Goal: Information Seeking & Learning: Learn about a topic

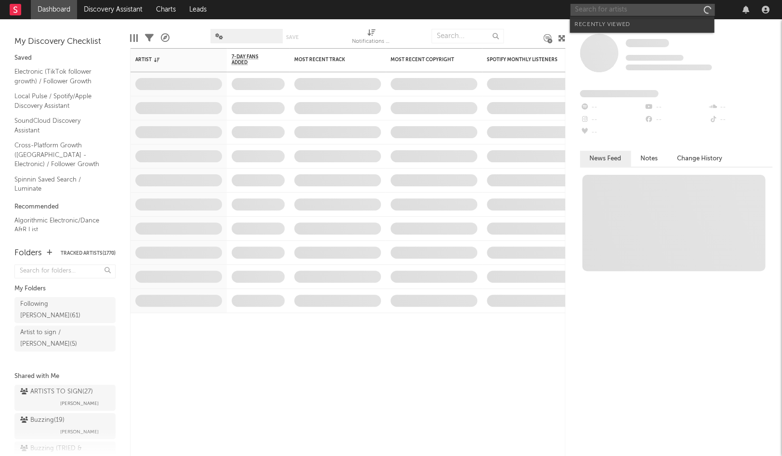
click at [634, 10] on input "text" at bounding box center [642, 10] width 144 height 12
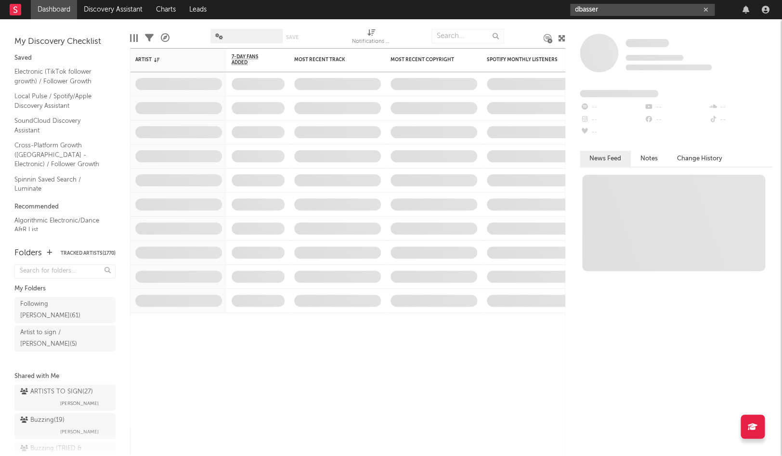
click at [622, 13] on input "dbasser" at bounding box center [642, 10] width 144 height 12
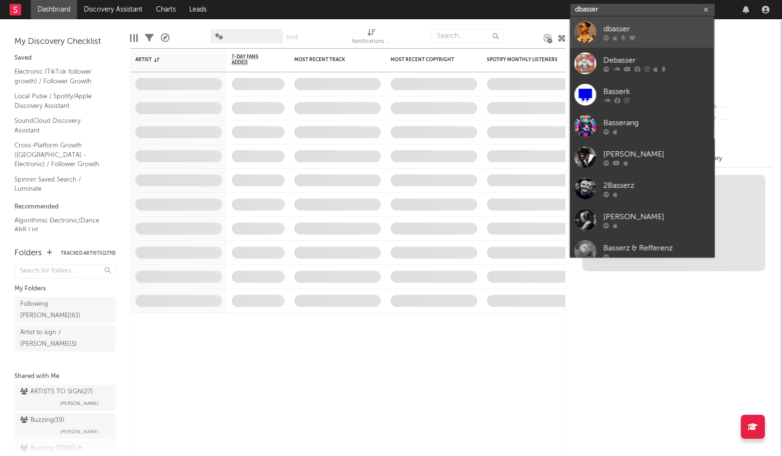
type input "dbasser"
click at [622, 26] on div "dbasser" at bounding box center [656, 29] width 106 height 12
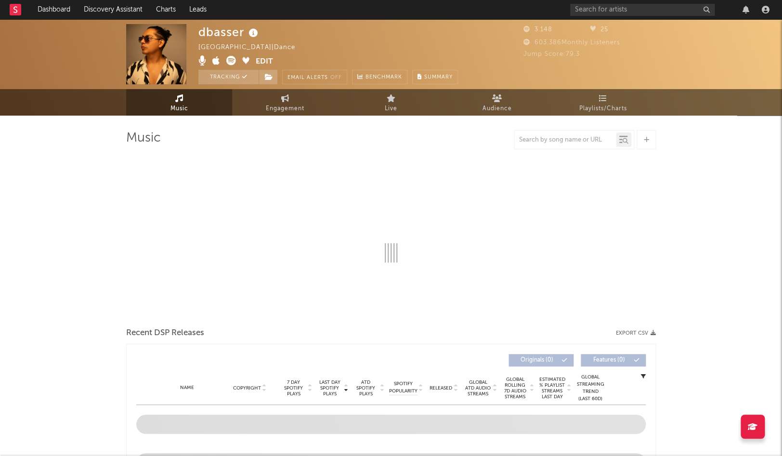
select select "1w"
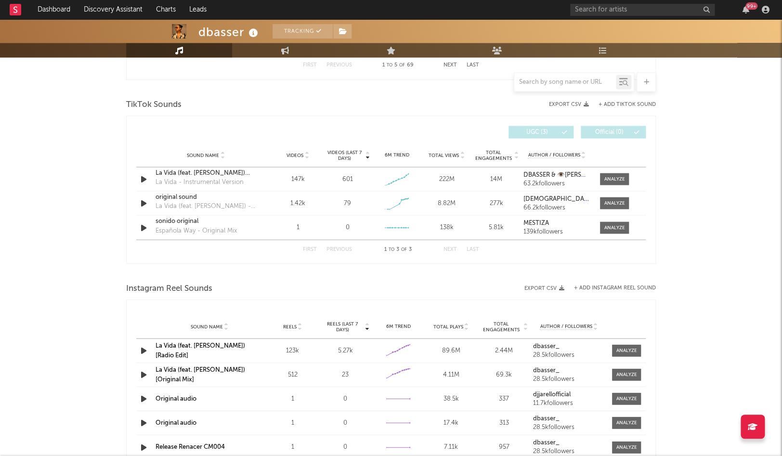
scroll to position [638, 0]
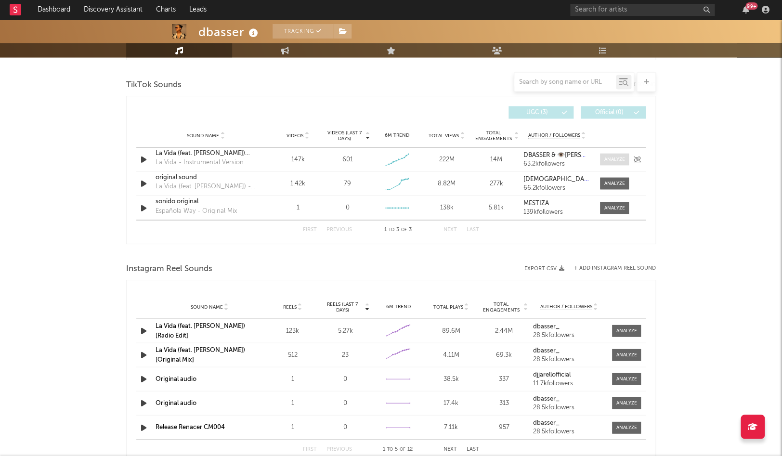
click at [622, 156] on div at bounding box center [614, 159] width 21 height 7
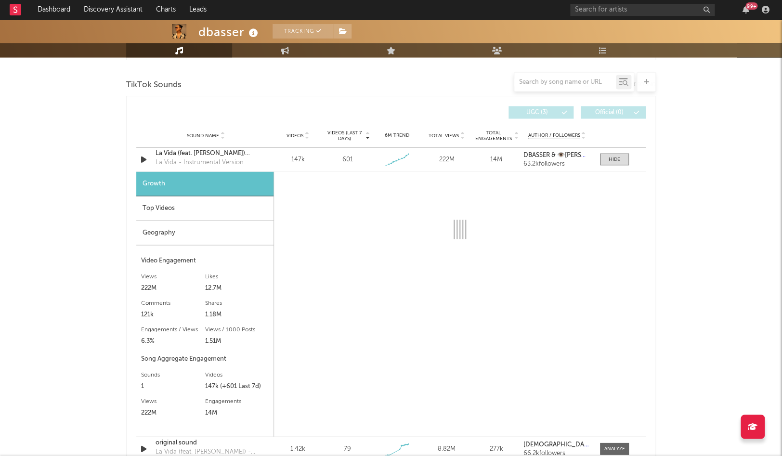
select select "1w"
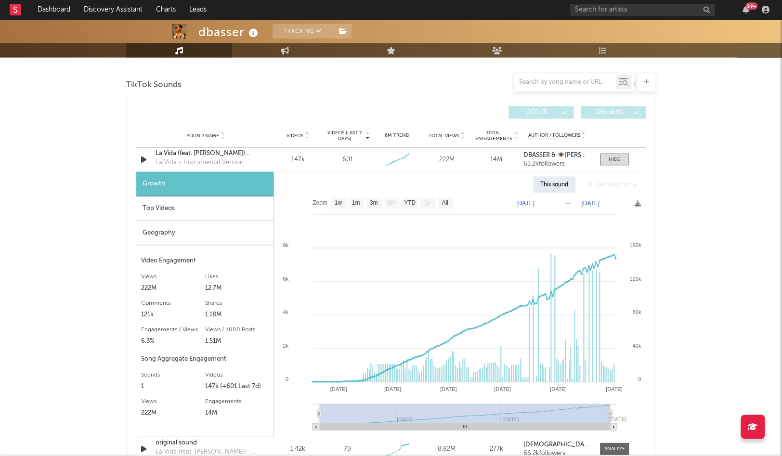
click at [164, 198] on div "Top Videos" at bounding box center [204, 208] width 137 height 25
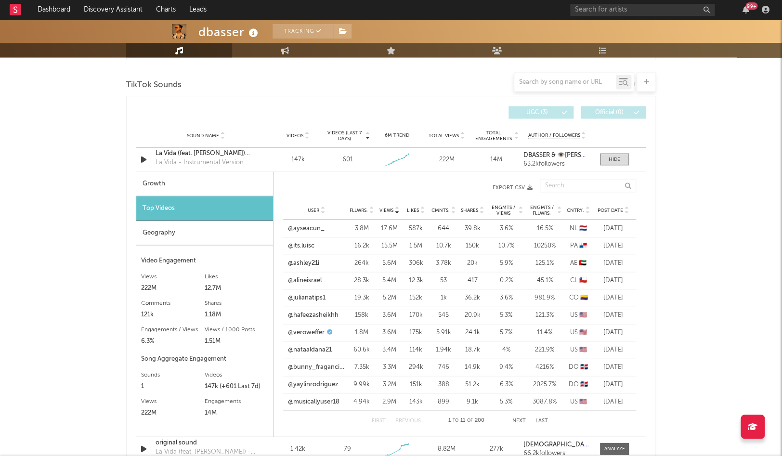
click at [605, 207] on span "Post Date" at bounding box center [611, 210] width 26 height 6
click at [620, 154] on span at bounding box center [614, 159] width 29 height 12
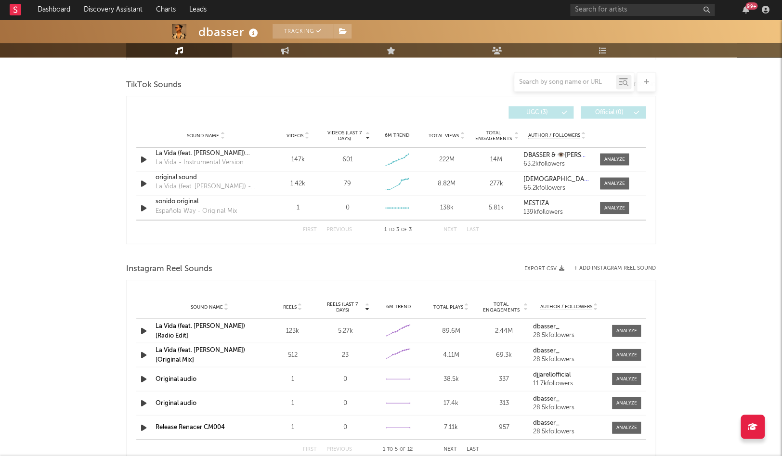
click at [241, 329] on link "La Vida (feat. [PERSON_NAME]) [Radio Edit]" at bounding box center [201, 331] width 90 height 16
click at [575, 13] on input "text" at bounding box center [642, 10] width 144 height 12
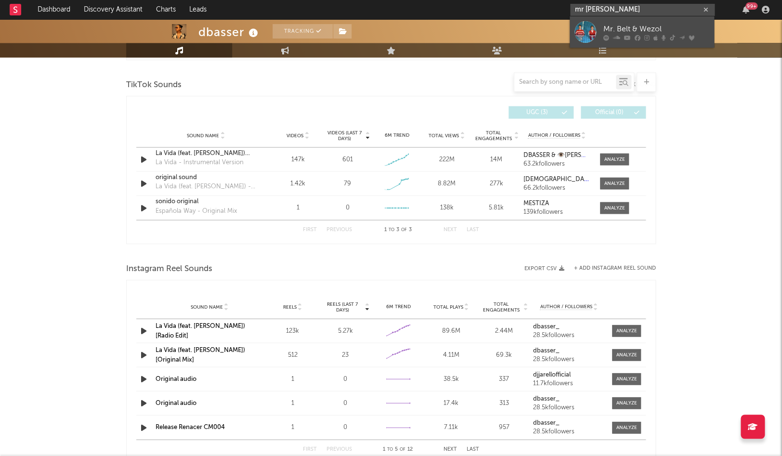
type input "mr [PERSON_NAME]"
click at [623, 31] on div "Mr. Belt & Wezol" at bounding box center [656, 29] width 106 height 12
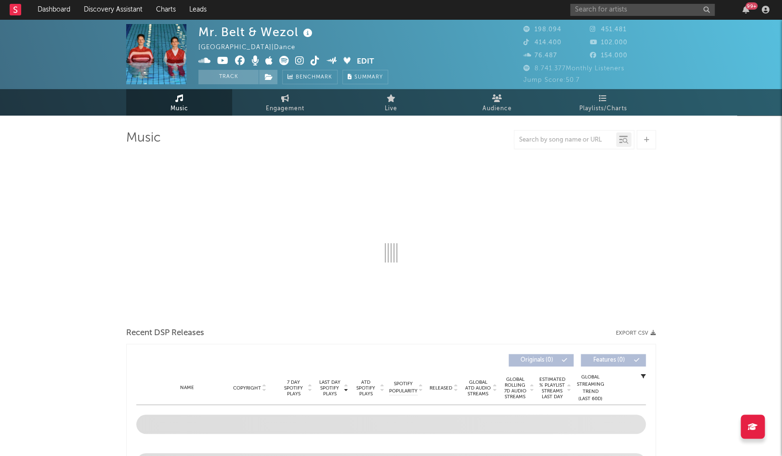
click at [301, 34] on icon at bounding box center [308, 32] width 14 height 13
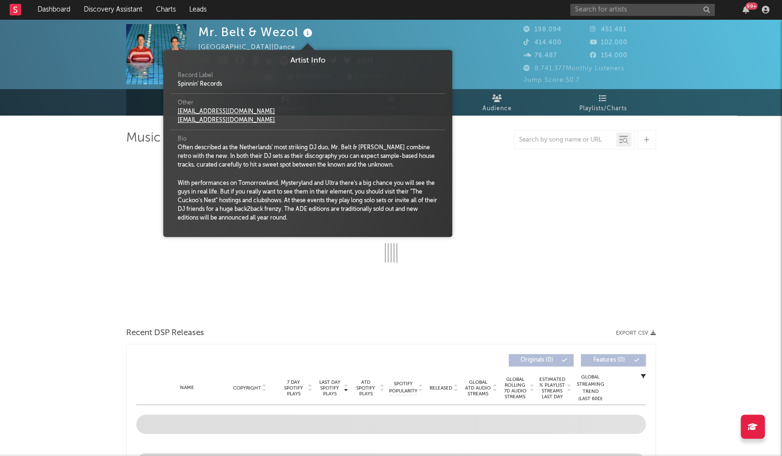
select select "6m"
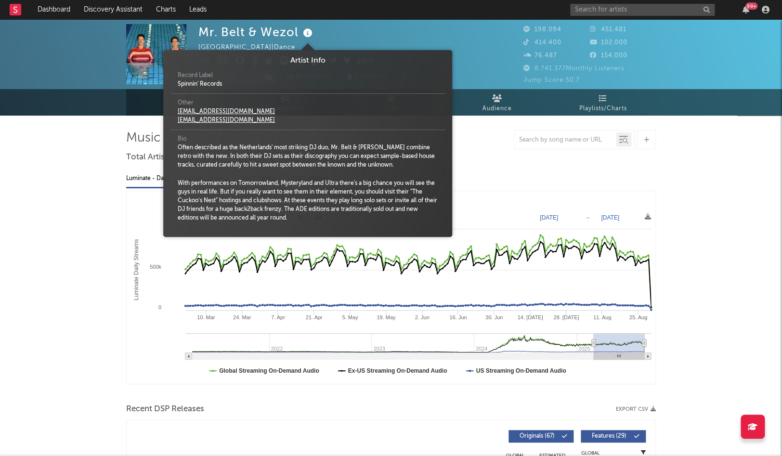
click at [334, 35] on div "Mr. Belt & Wezol [GEOGRAPHIC_DATA] | Dance Edit Track Benchmark Summary" at bounding box center [293, 54] width 190 height 60
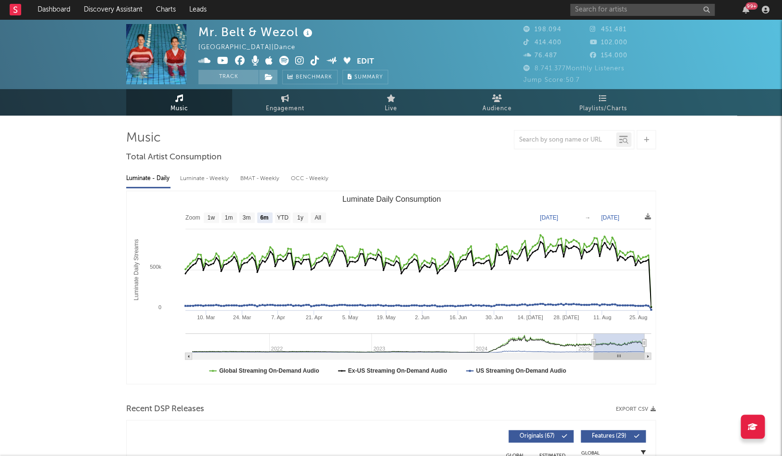
click at [202, 59] on icon at bounding box center [204, 61] width 13 height 10
click at [303, 63] on icon at bounding box center [299, 61] width 9 height 10
